Goal: Information Seeking & Learning: Learn about a topic

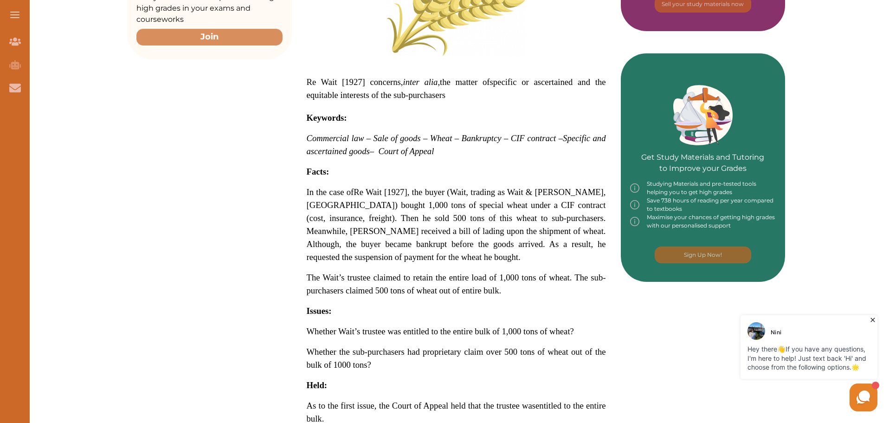
scroll to position [327, 0]
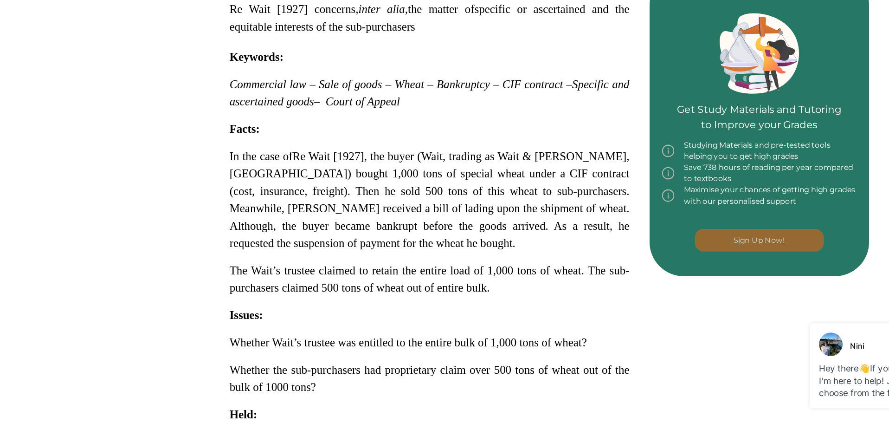
click at [373, 254] on p "In the case of Re Wait [1927] , the buyer (Wait, trading as Wait & [PERSON_NAME…" at bounding box center [456, 223] width 299 height 78
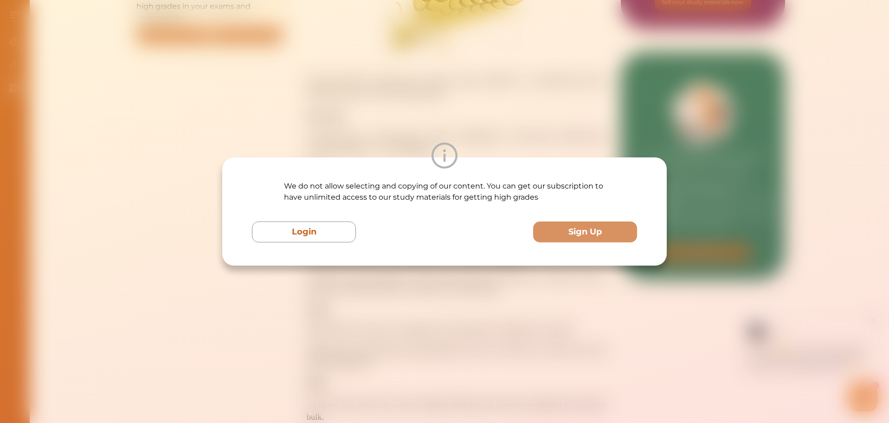
click at [306, 312] on div "We do not allow selecting and copying of our content. You can get our subscript…" at bounding box center [444, 211] width 889 height 423
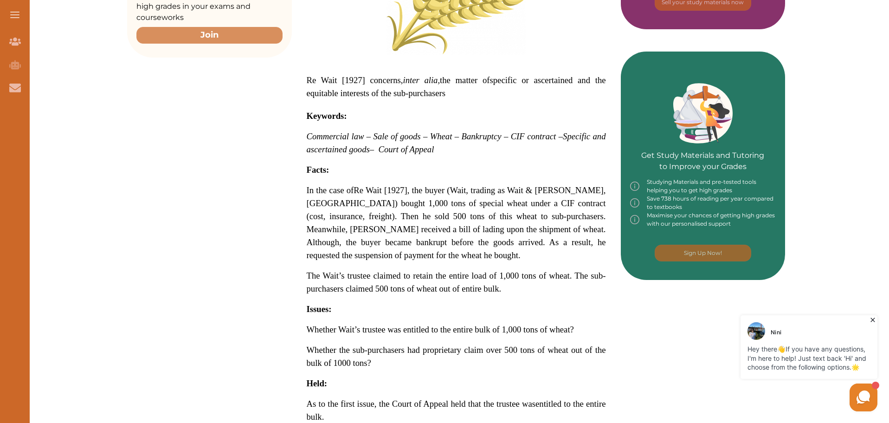
drag, startPoint x: 306, startPoint y: 312, endPoint x: 309, endPoint y: 252, distance: 59.9
click at [309, 252] on p "Re Wait [1927] concerns, inter alia, the matter of specific or ascertained and …" at bounding box center [456, 253] width 299 height 668
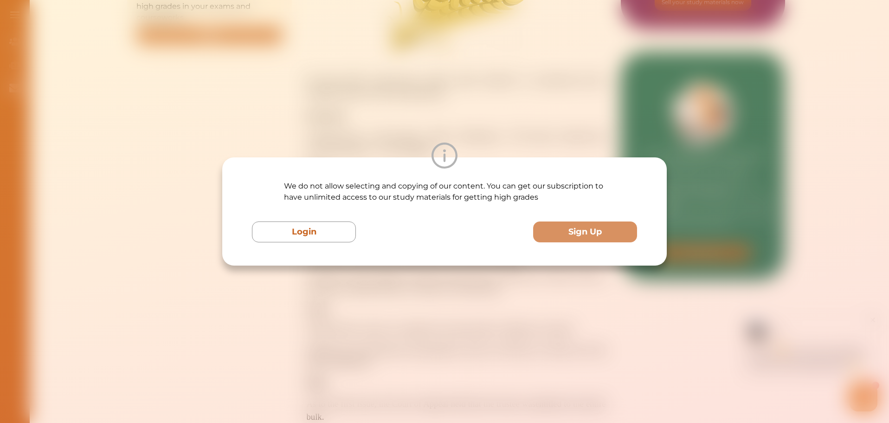
click at [322, 294] on div "We do not allow selecting and copying of our content. You can get our subscript…" at bounding box center [444, 211] width 889 height 423
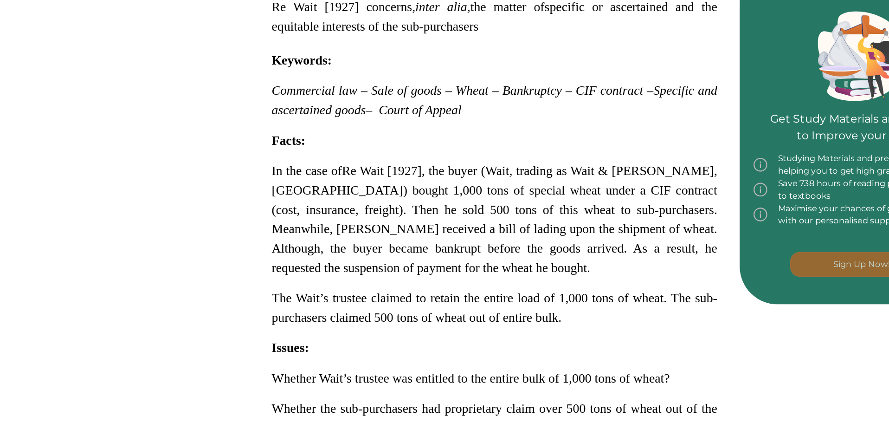
drag, startPoint x: 342, startPoint y: 194, endPoint x: 354, endPoint y: 224, distance: 32.5
click at [354, 224] on p "In the case of Re Wait [1927] , the buyer (Wait, trading as Wait & [PERSON_NAME…" at bounding box center [456, 223] width 299 height 78
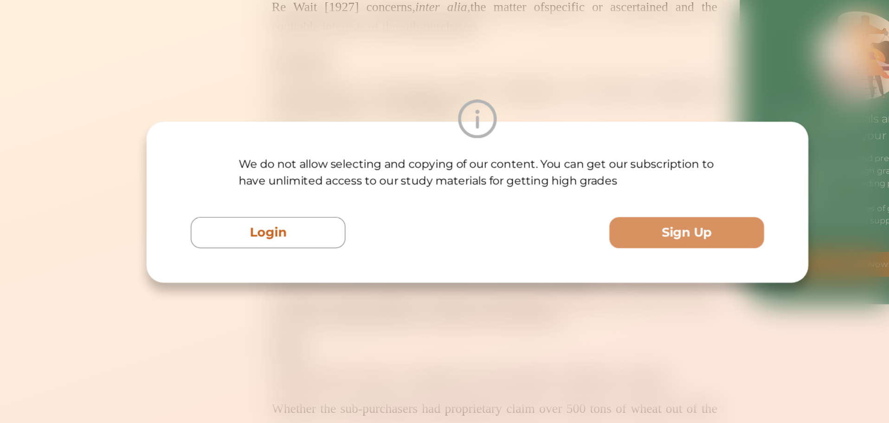
click at [371, 272] on div "We do not allow selecting and copying of our content. You can get our subscript…" at bounding box center [444, 211] width 889 height 423
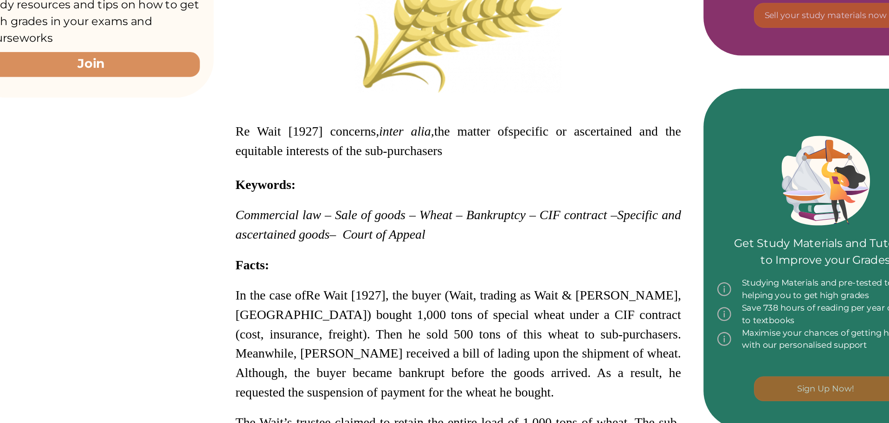
scroll to position [315, 0]
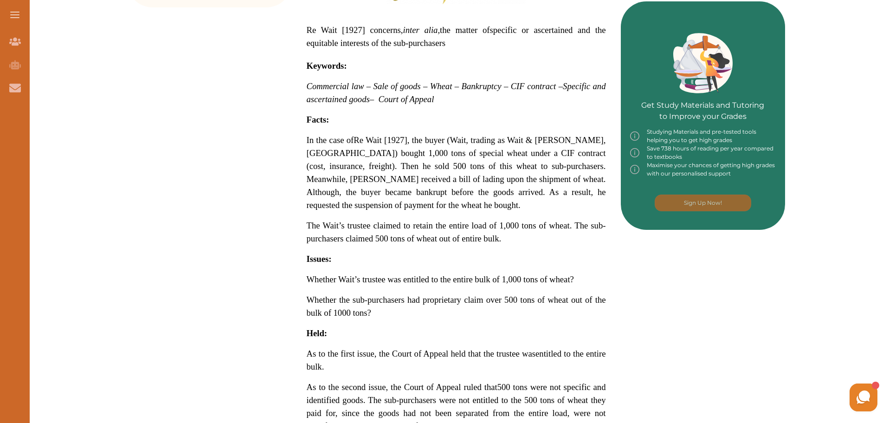
scroll to position [379, 0]
